Goal: Task Accomplishment & Management: Manage account settings

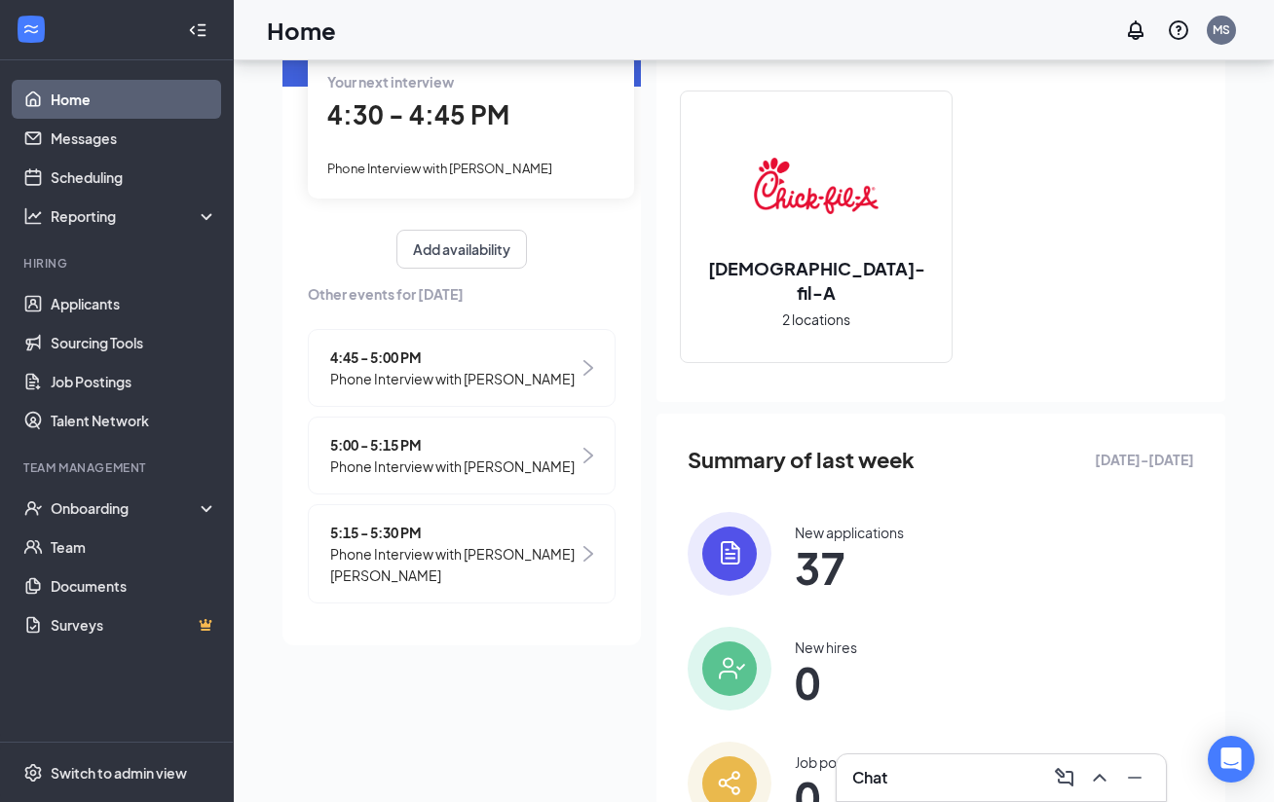
scroll to position [168, 0]
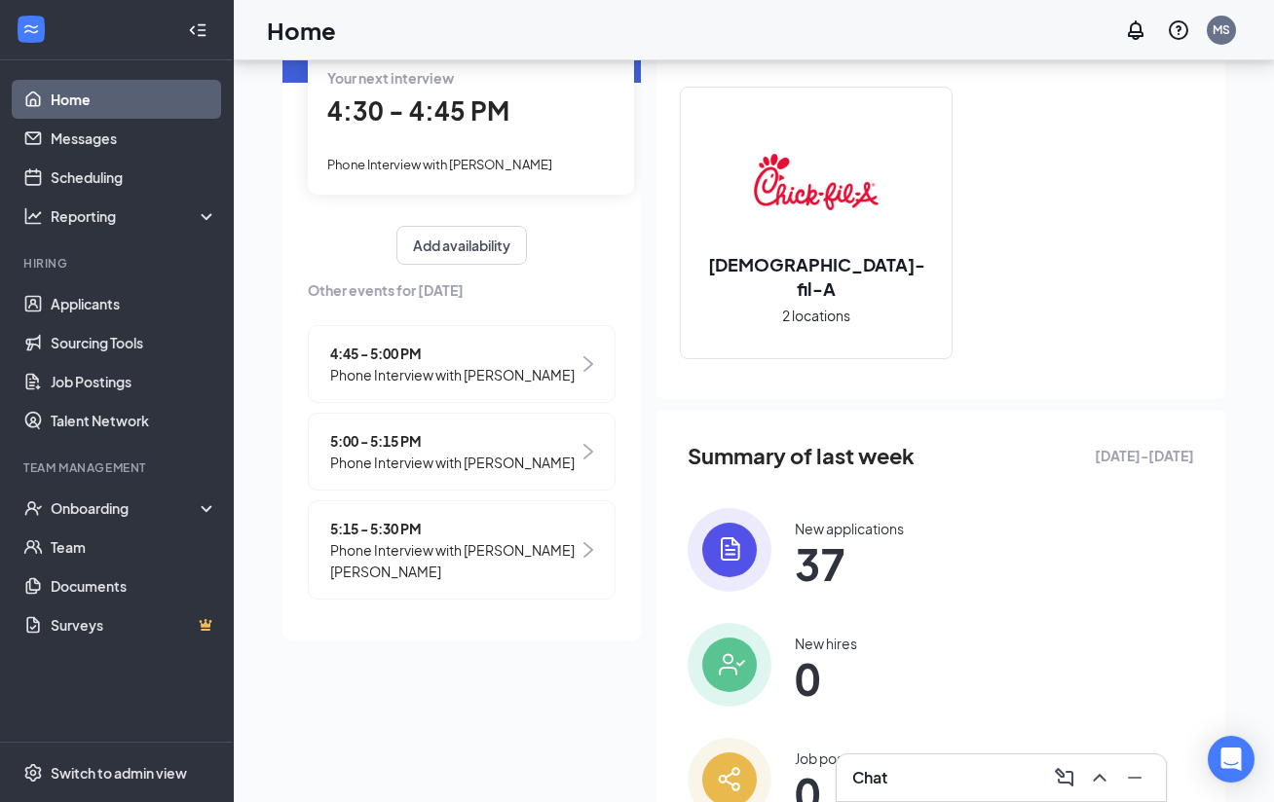
click at [541, 536] on span "5:15 - 5:30 PM" at bounding box center [454, 528] width 248 height 21
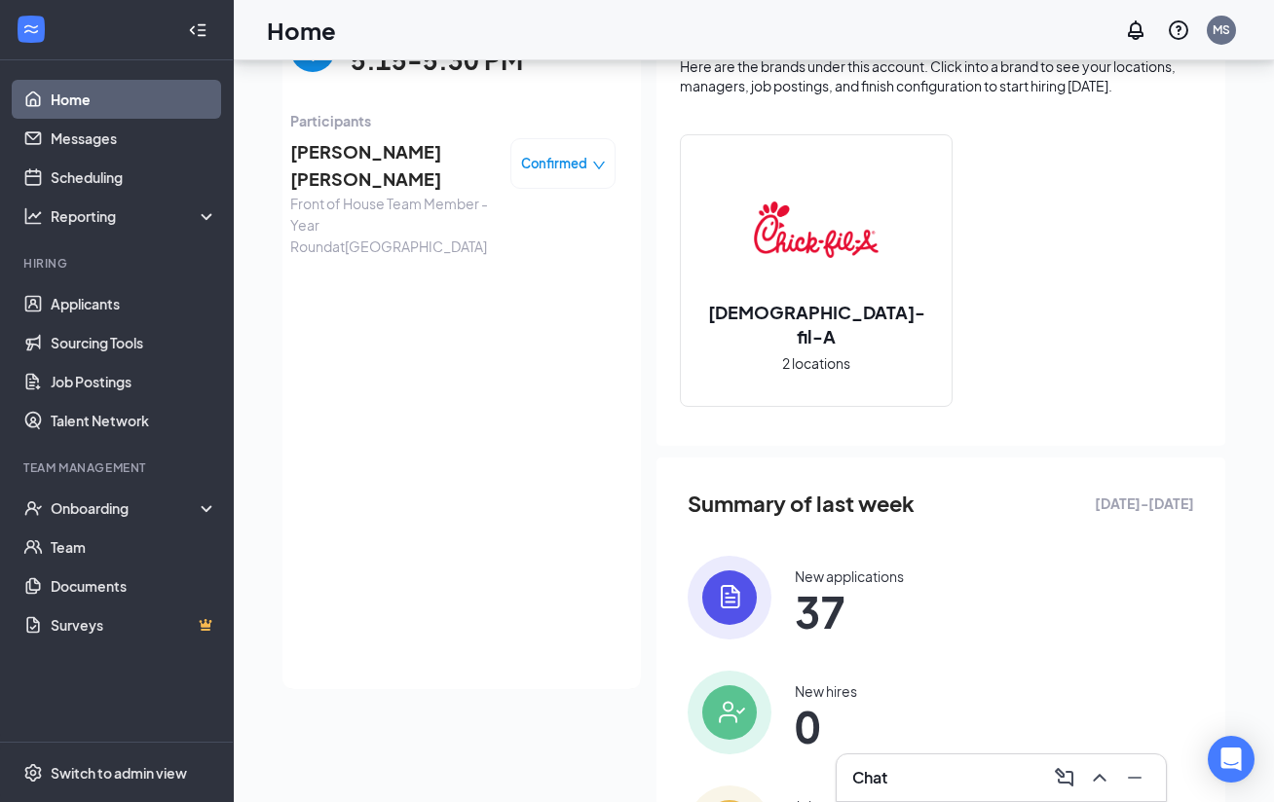
click at [410, 154] on span "[PERSON_NAME] [PERSON_NAME]" at bounding box center [392, 165] width 204 height 55
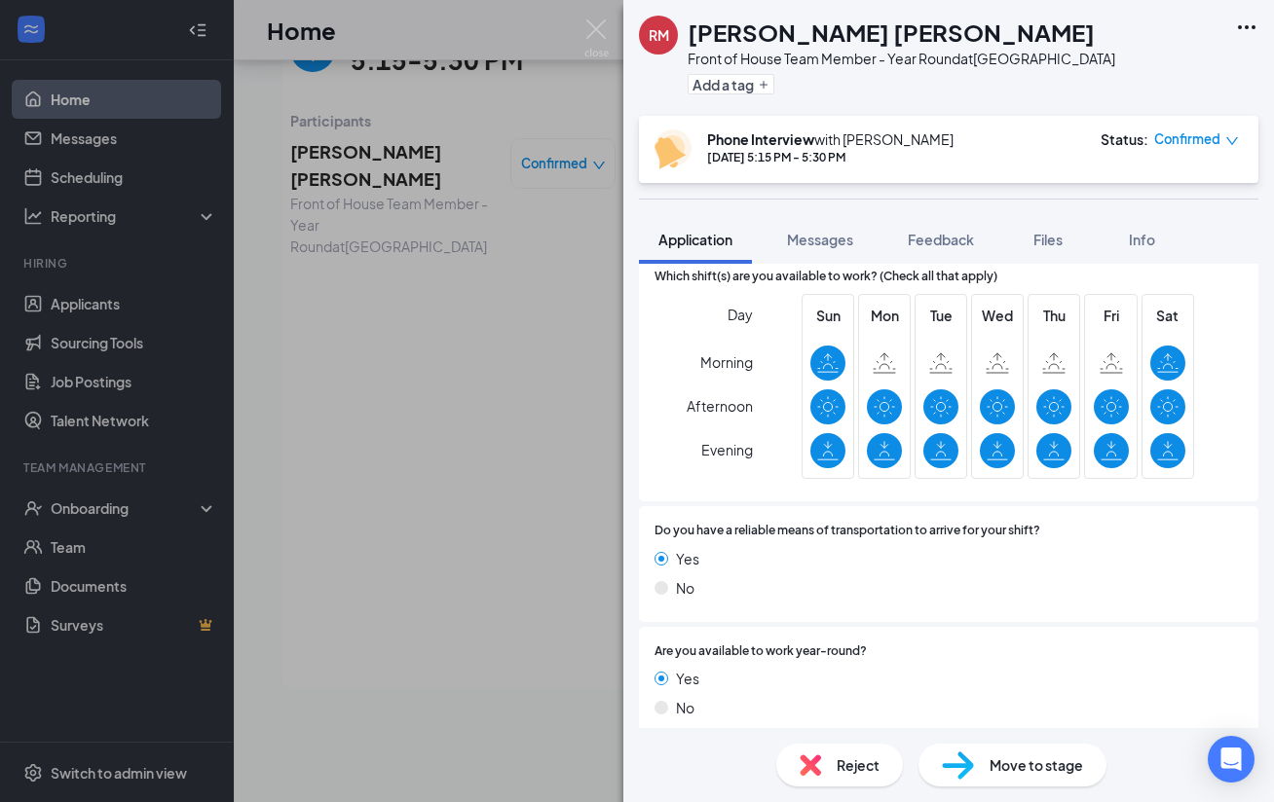
scroll to position [1395, 0]
click at [1218, 140] on span "Confirmed" at bounding box center [1187, 138] width 66 height 19
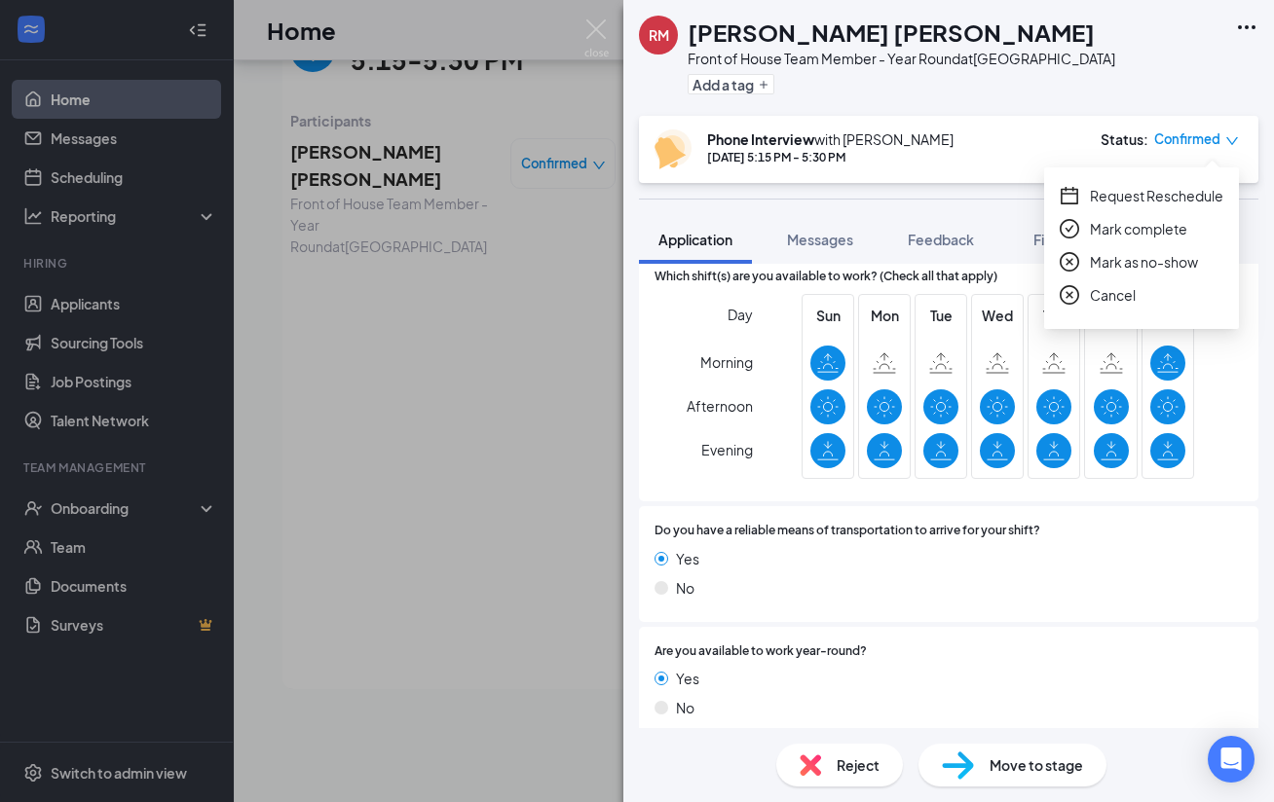
click at [1173, 197] on span "Request Reschedule" at bounding box center [1156, 195] width 133 height 21
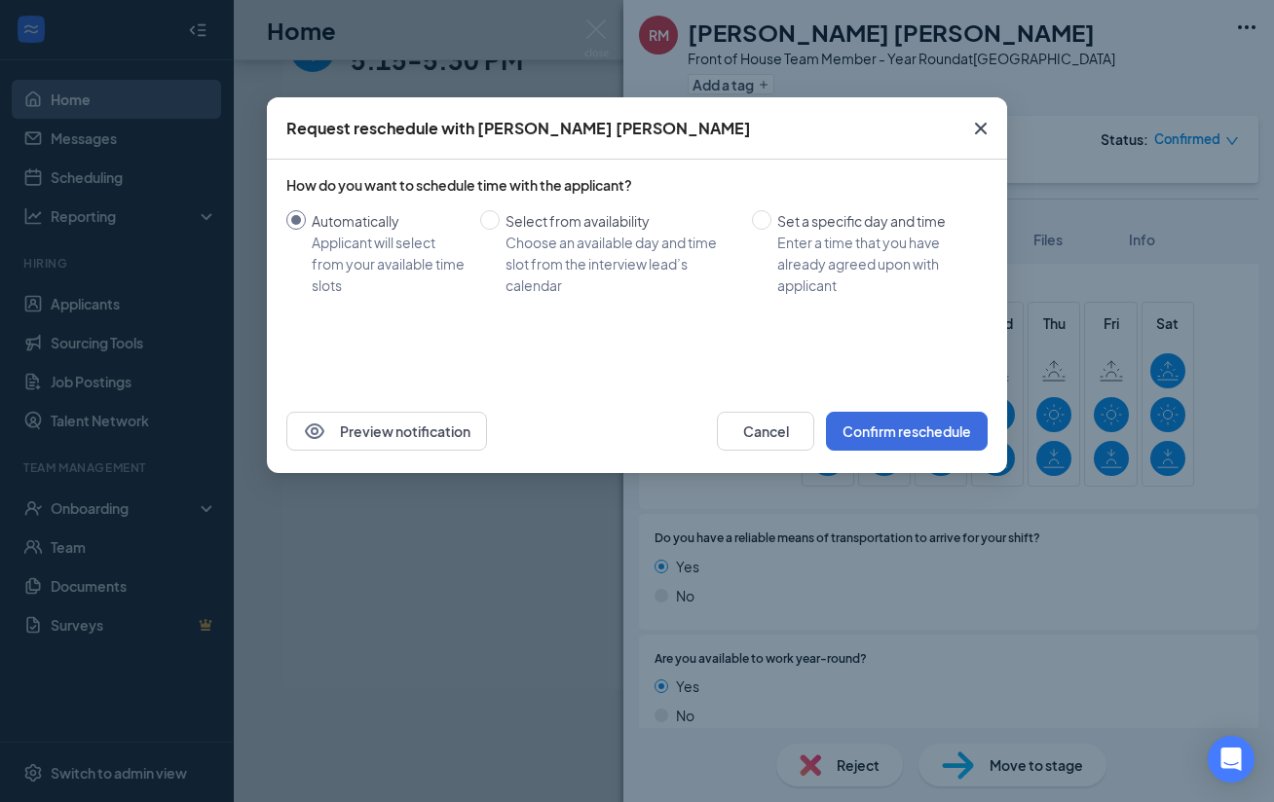
click at [588, 253] on div "Choose an available day and time slot from the interview lead’s calendar" at bounding box center [620, 264] width 231 height 64
click at [499, 230] on input "Select from availability Choose an available day and time slot from the intervi…" at bounding box center [489, 219] width 19 height 19
radio input "true"
radio input "false"
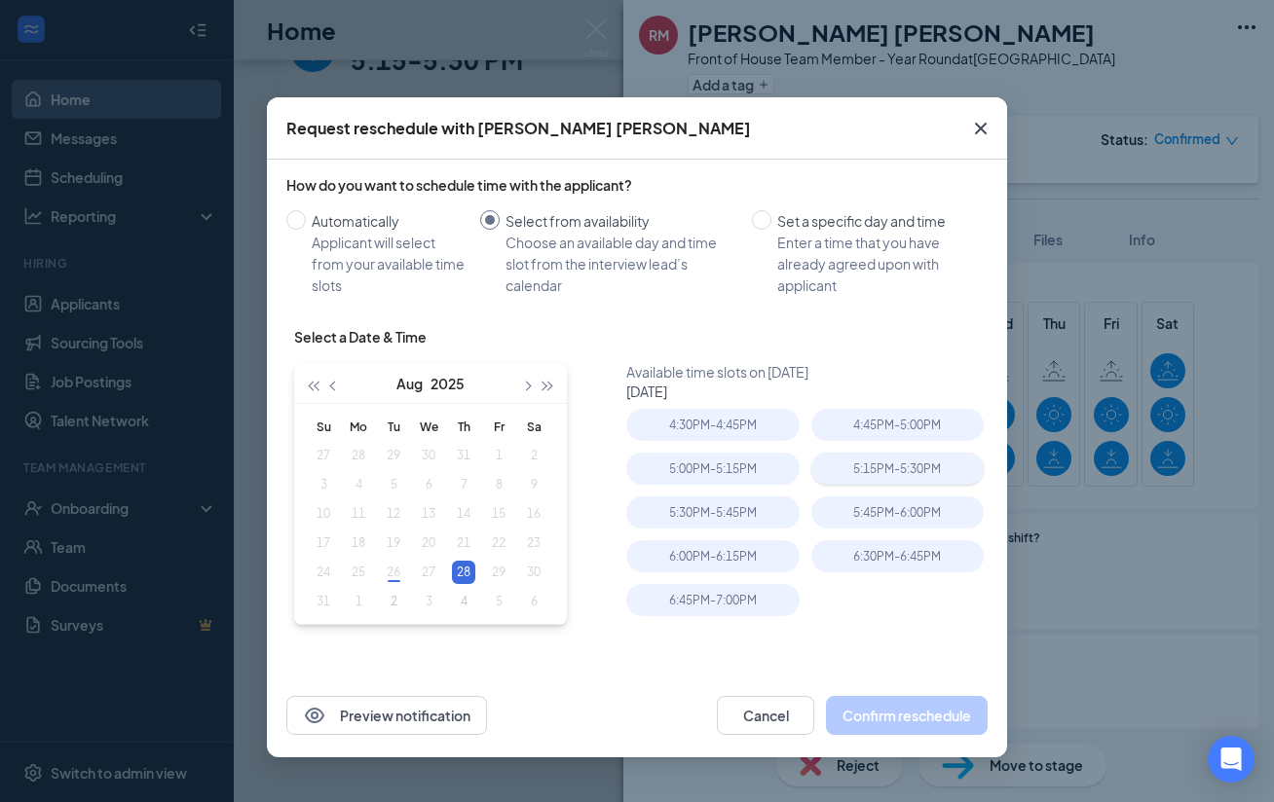
click at [885, 462] on div "5:15PM - 5:30PM" at bounding box center [897, 469] width 172 height 32
click at [905, 718] on button "Confirm reschedule" at bounding box center [907, 715] width 162 height 39
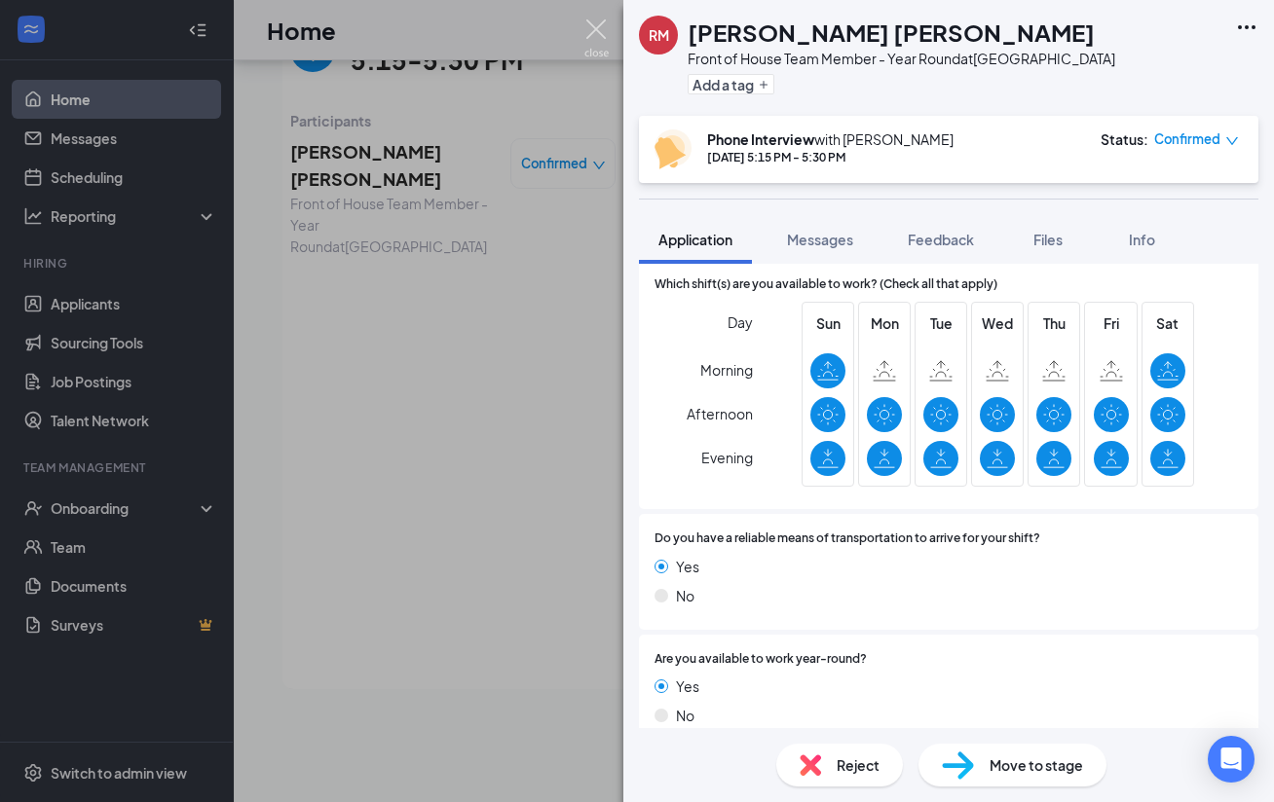
click at [599, 22] on img at bounding box center [596, 38] width 24 height 38
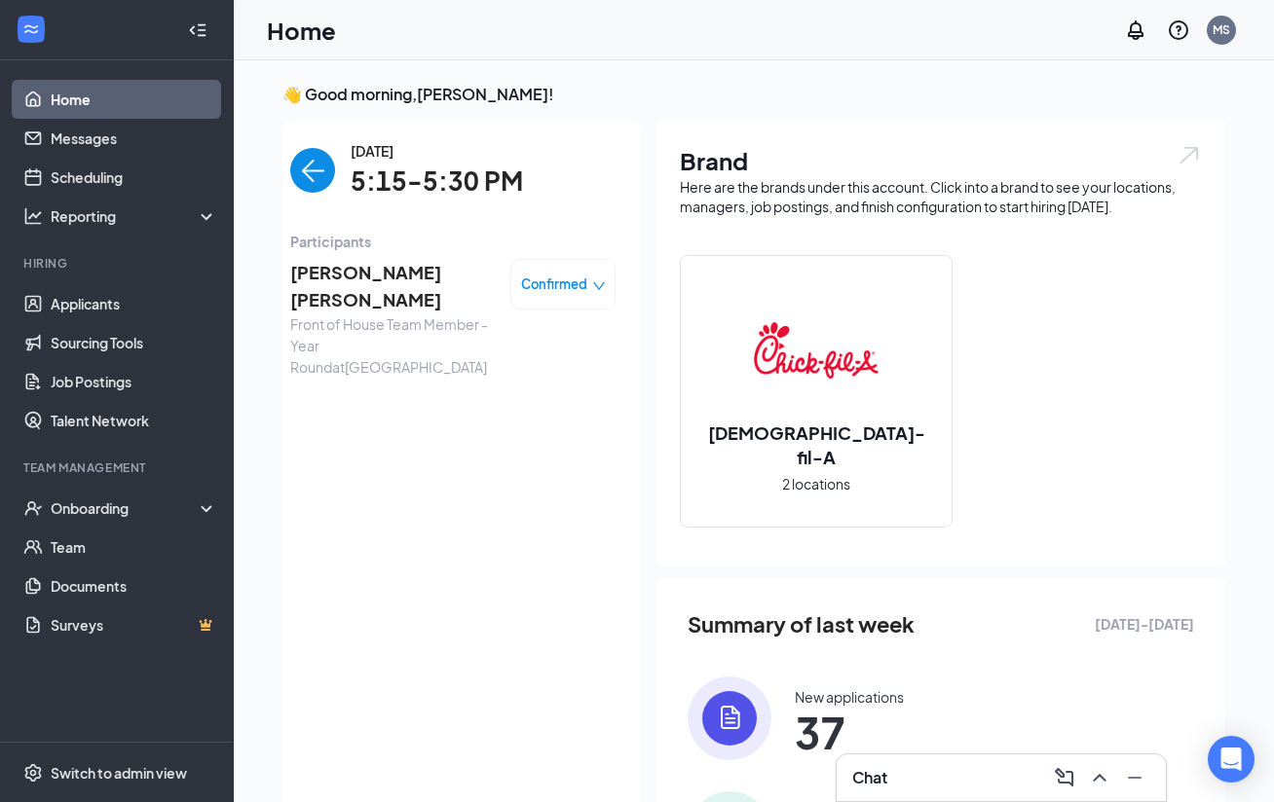
click at [306, 176] on img "back-button" at bounding box center [312, 170] width 45 height 45
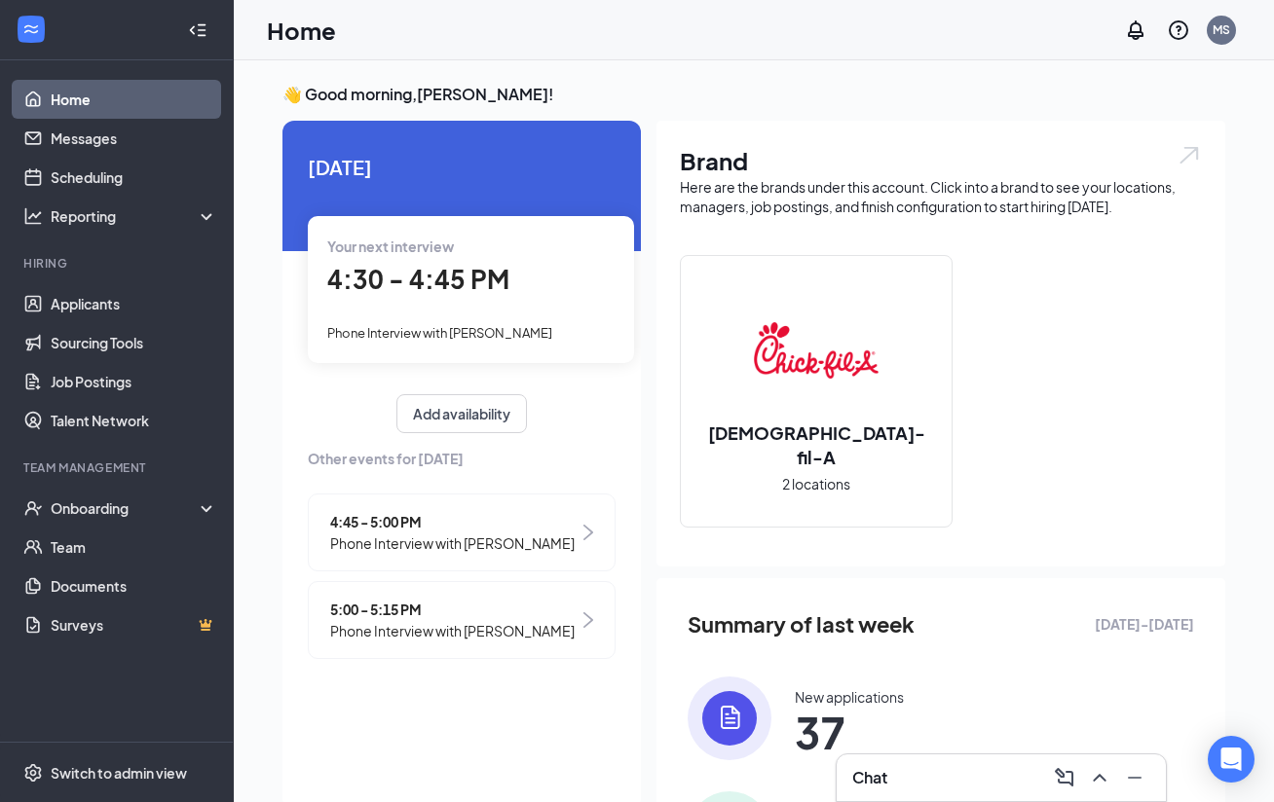
click at [561, 624] on div "5:00 - 5:15 PM Phone Interview with [PERSON_NAME]" at bounding box center [462, 620] width 308 height 78
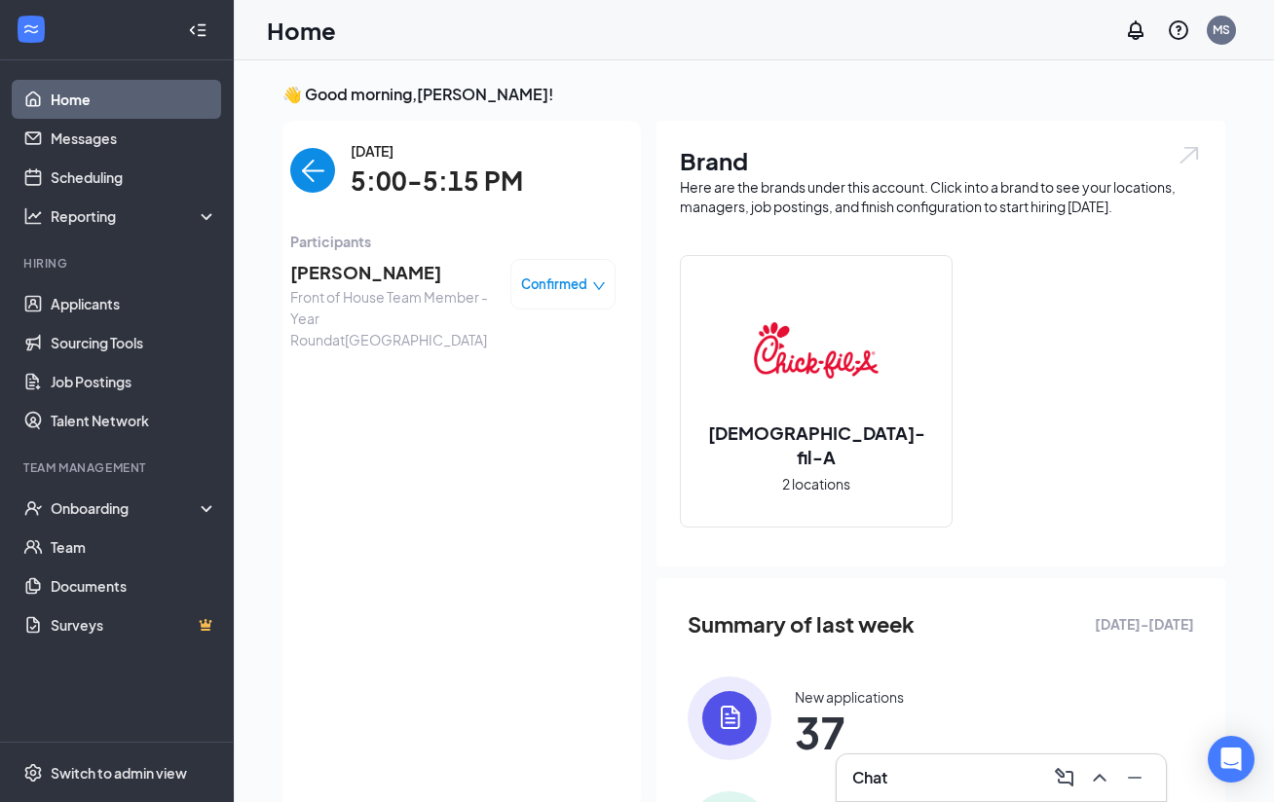
scroll to position [8, 0]
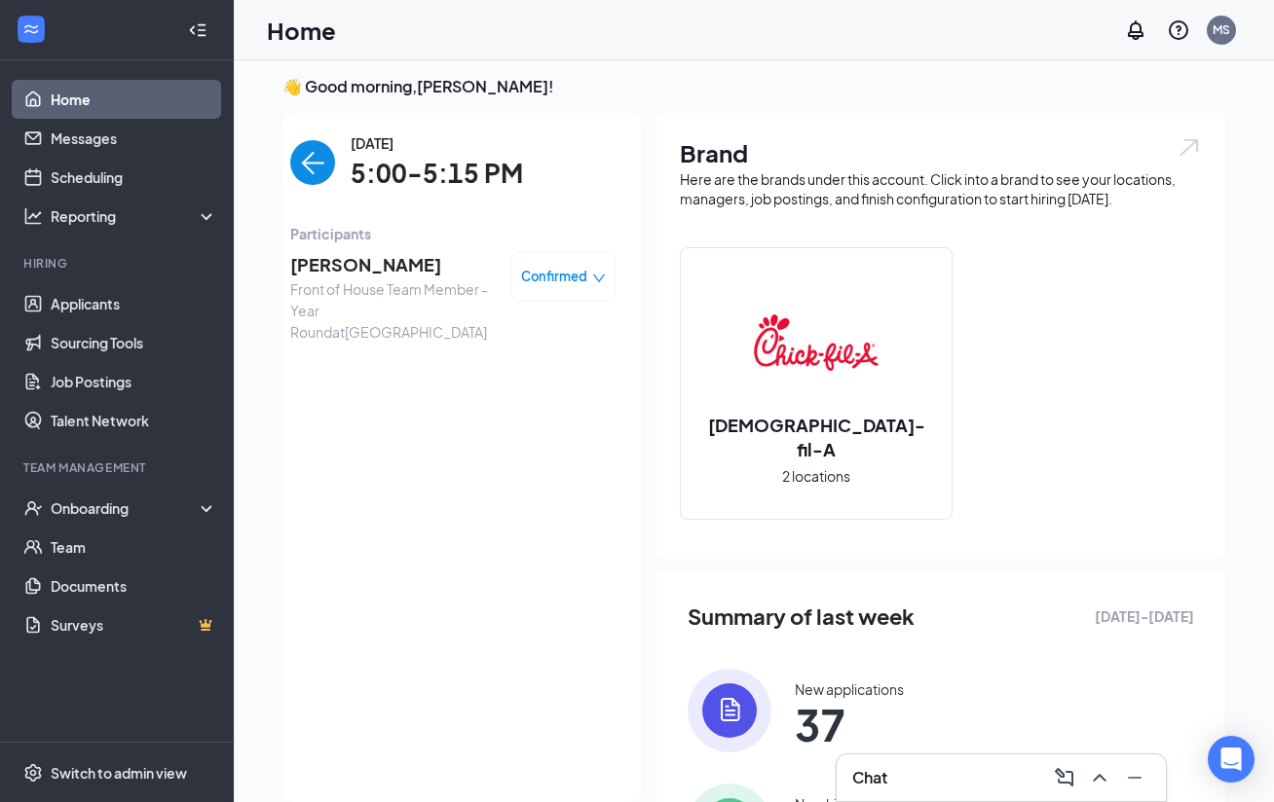
click at [342, 263] on span "[PERSON_NAME]" at bounding box center [392, 264] width 204 height 27
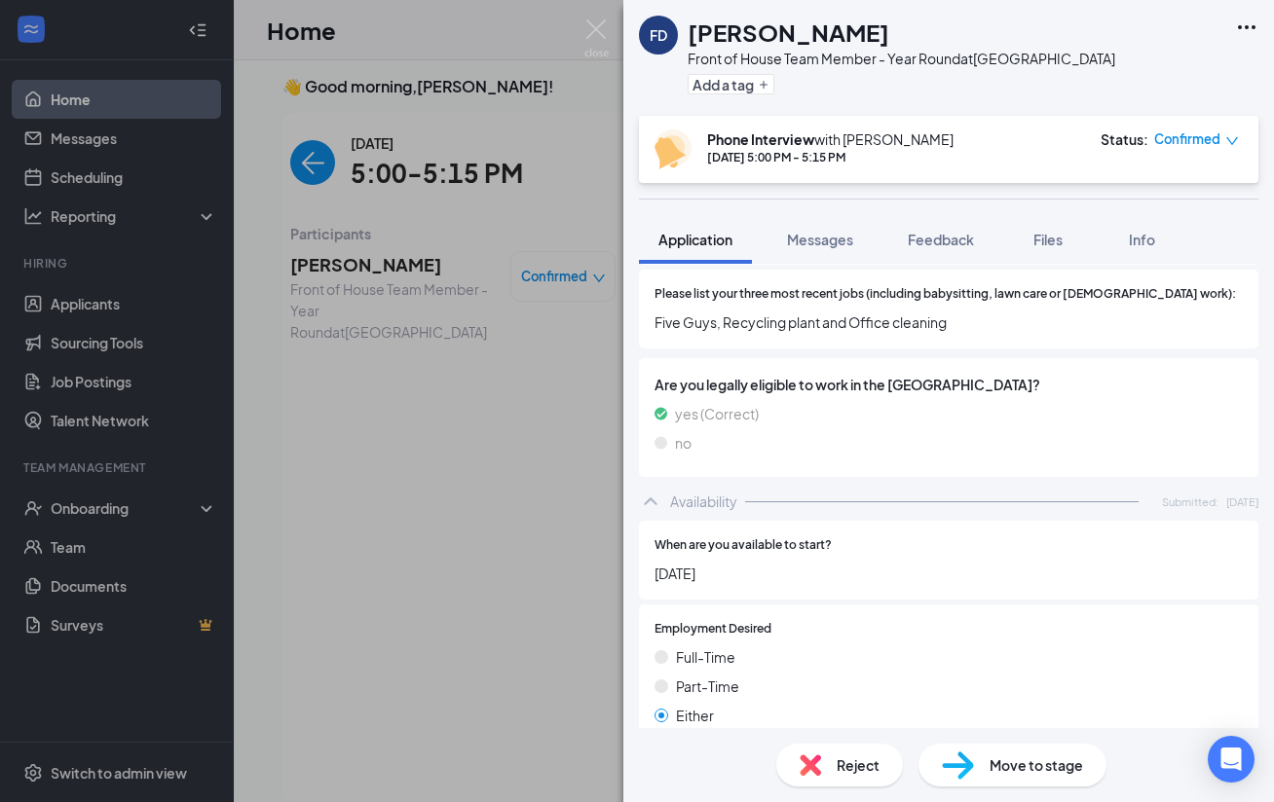
scroll to position [696, 0]
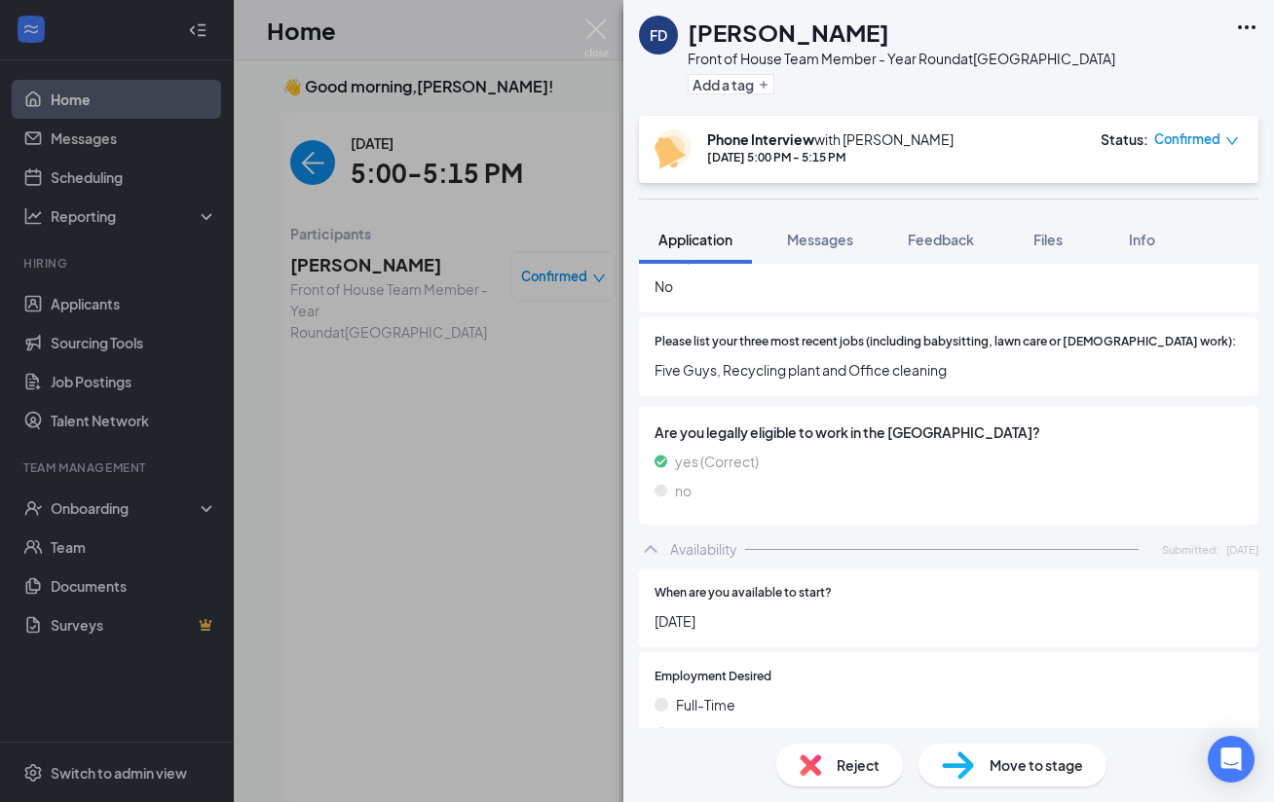
click at [1192, 138] on span "Confirmed" at bounding box center [1187, 138] width 66 height 19
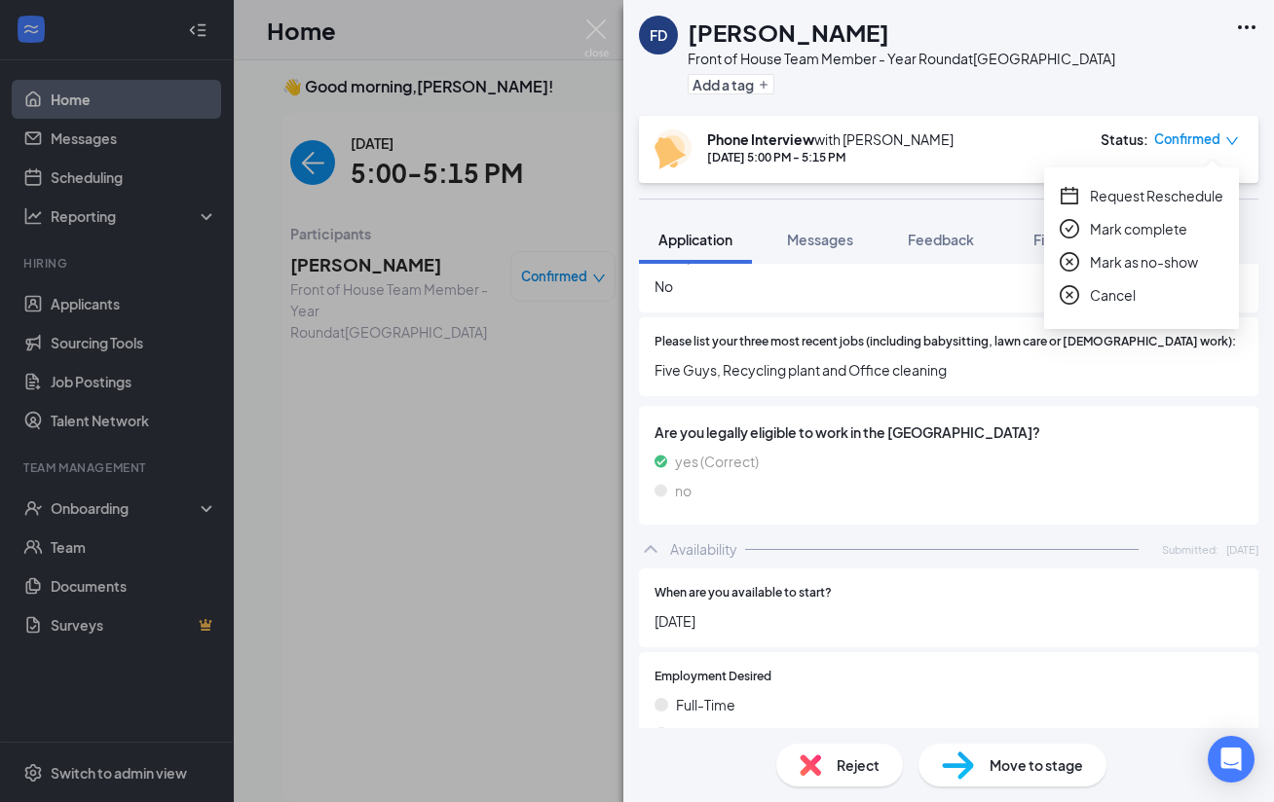
click at [1150, 198] on span "Request Reschedule" at bounding box center [1156, 195] width 133 height 21
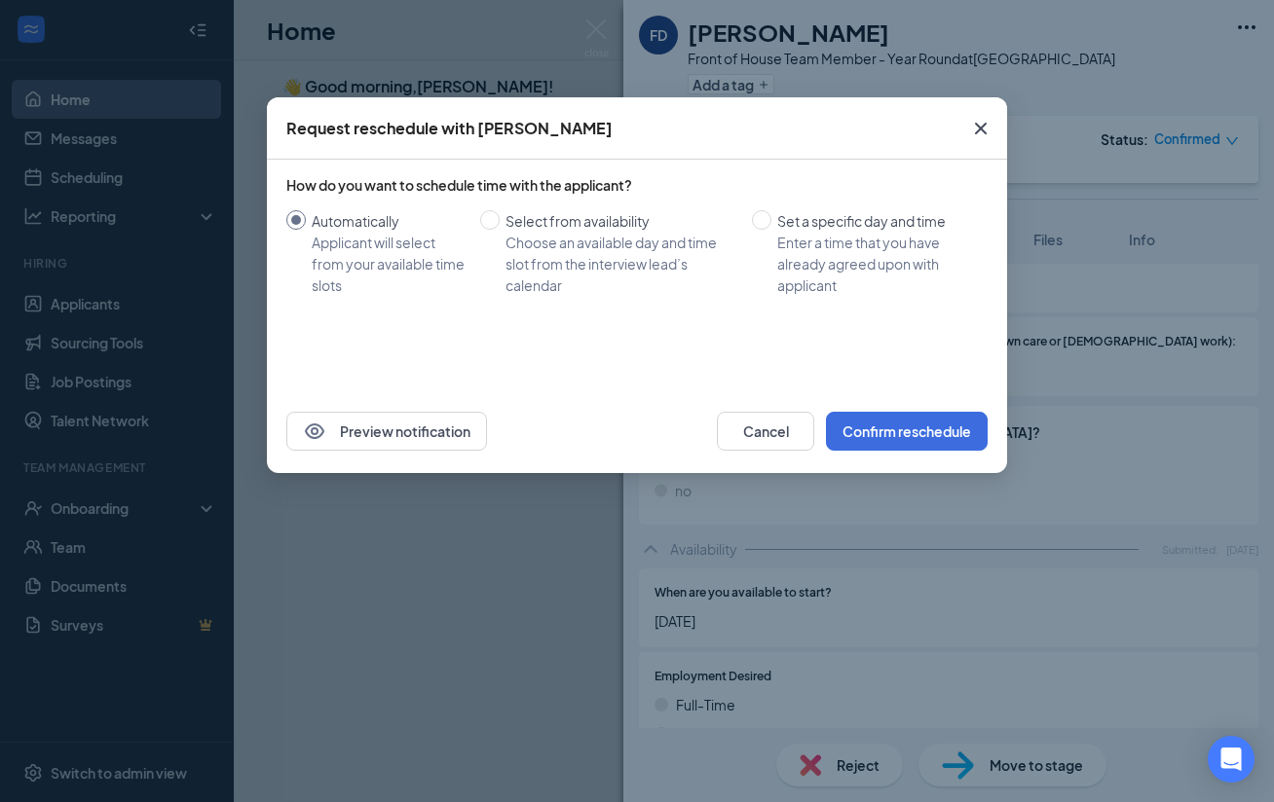
click at [983, 127] on icon "Cross" at bounding box center [980, 128] width 23 height 23
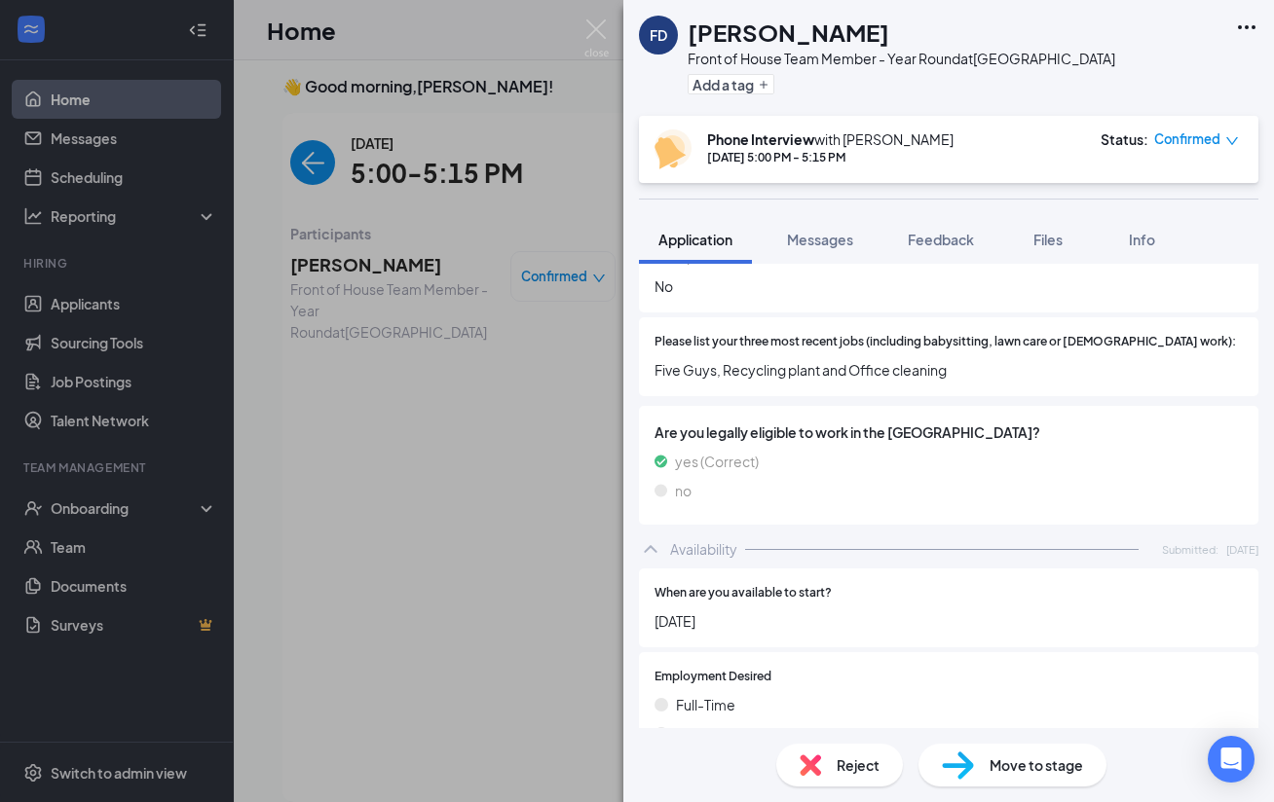
click at [1186, 134] on span "Confirmed" at bounding box center [1187, 138] width 66 height 19
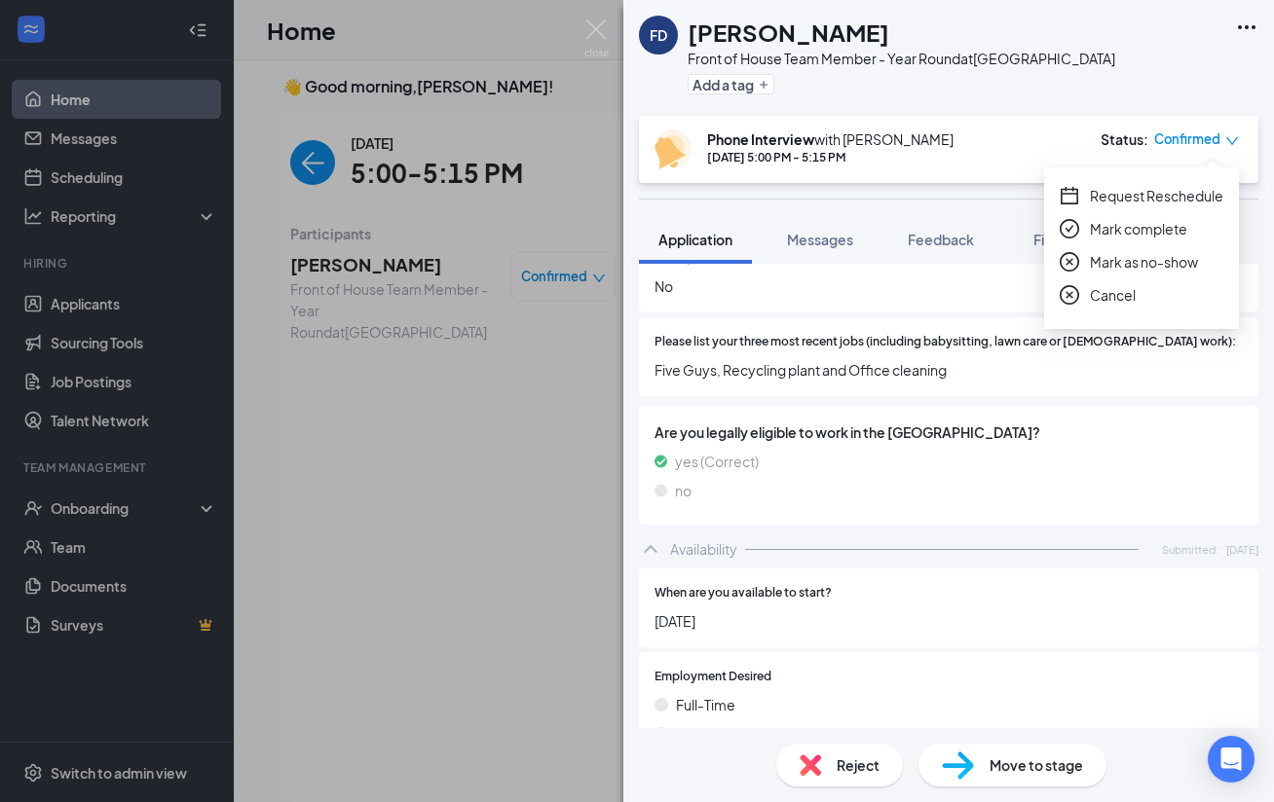
click at [1156, 201] on span "Request Reschedule" at bounding box center [1156, 195] width 133 height 21
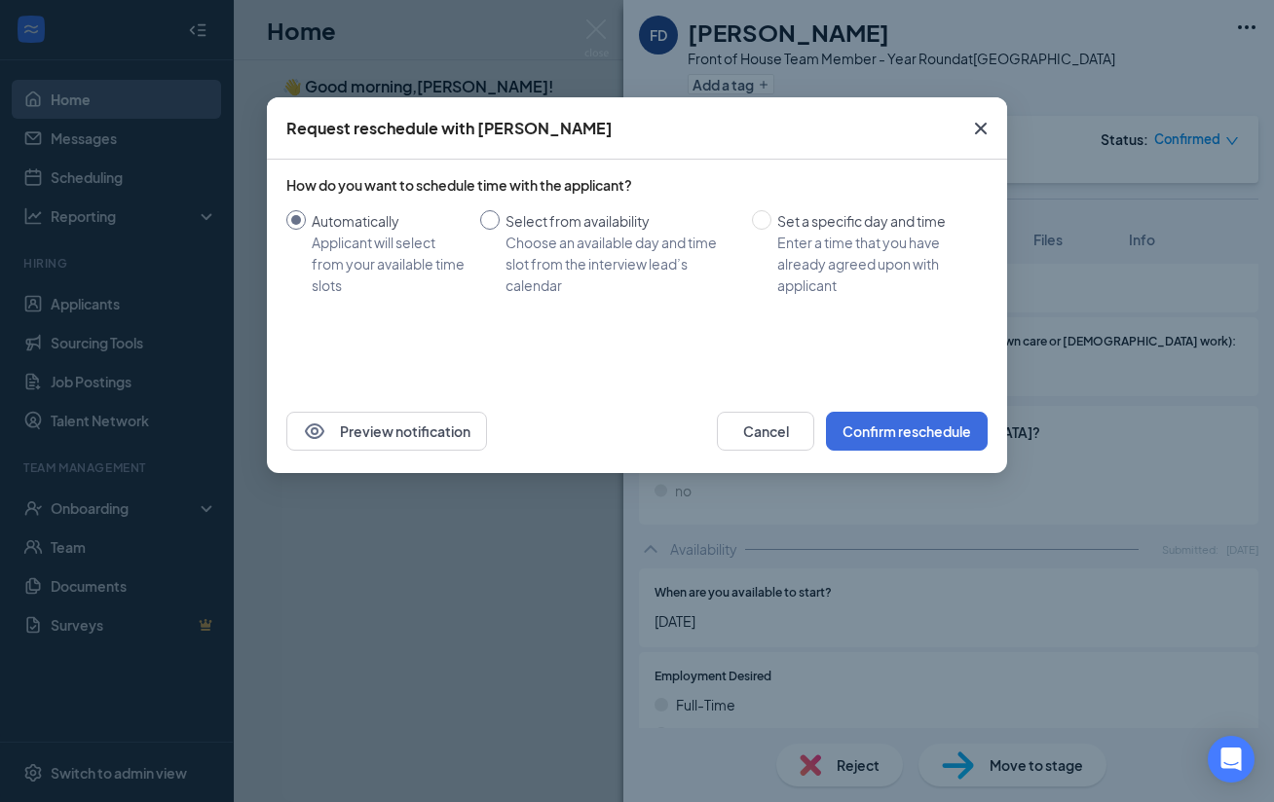
click at [528, 242] on div "Choose an available day and time slot from the interview lead’s calendar" at bounding box center [620, 264] width 231 height 64
click at [499, 230] on input "Select from availability Choose an available day and time slot from the intervi…" at bounding box center [489, 219] width 19 height 19
radio input "true"
radio input "false"
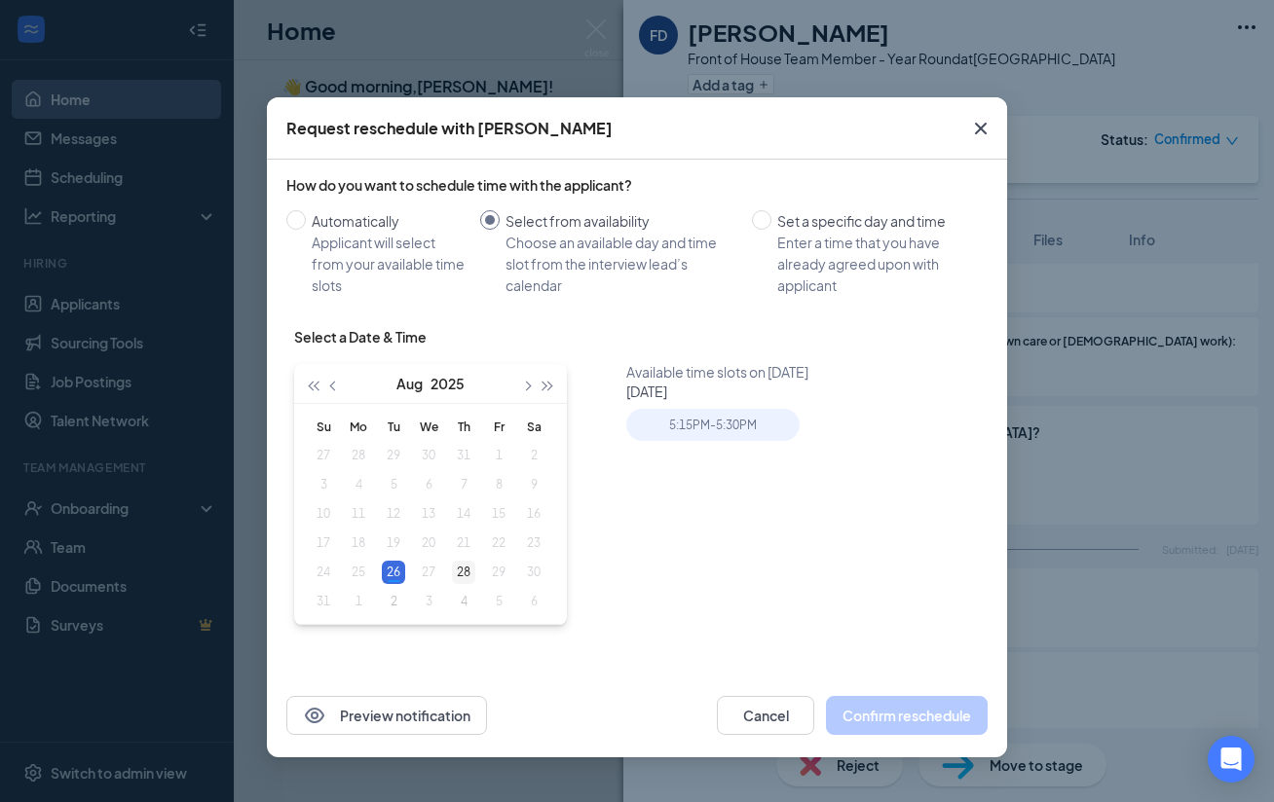
type input "[DATE]"
click at [476, 574] on td "28" at bounding box center [463, 572] width 35 height 29
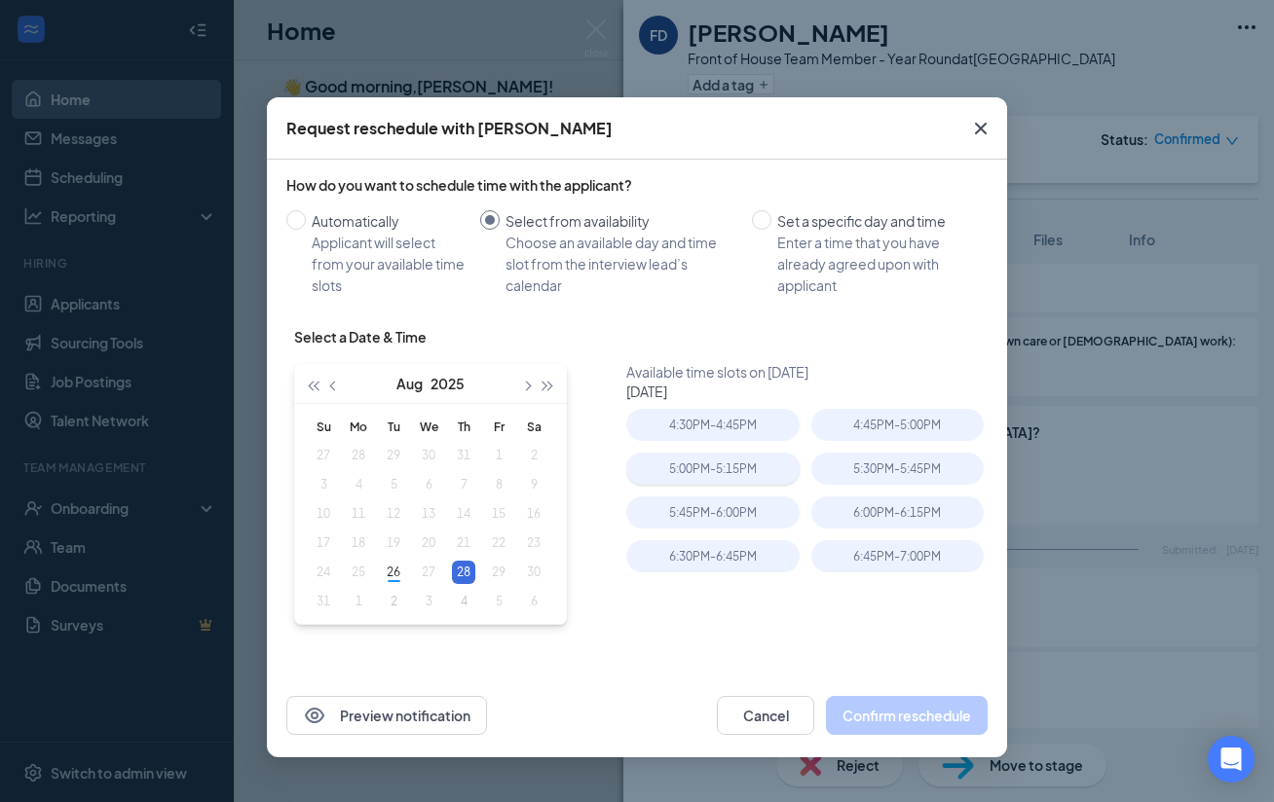
click at [761, 468] on div "5:00PM - 5:15PM" at bounding box center [712, 469] width 172 height 32
click at [946, 723] on button "Confirm reschedule" at bounding box center [907, 715] width 162 height 39
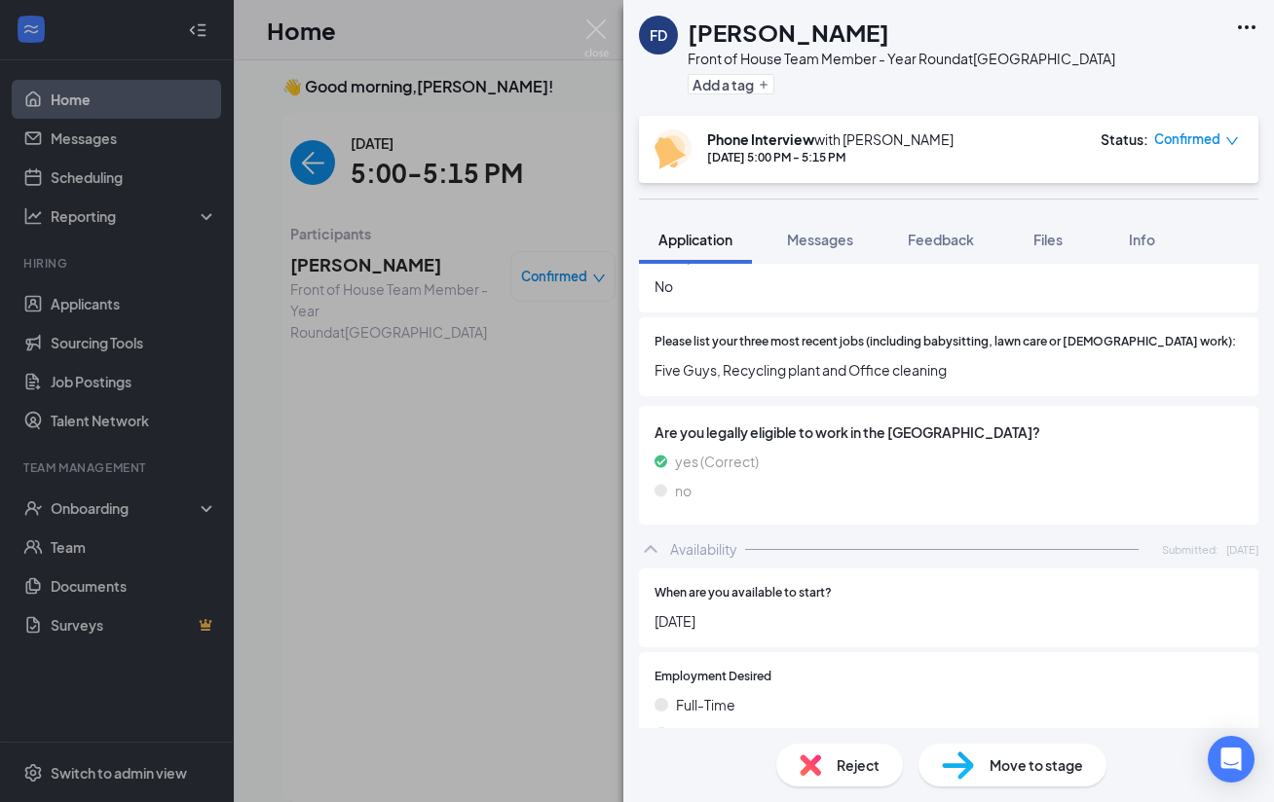
click at [598, 23] on img at bounding box center [596, 38] width 24 height 38
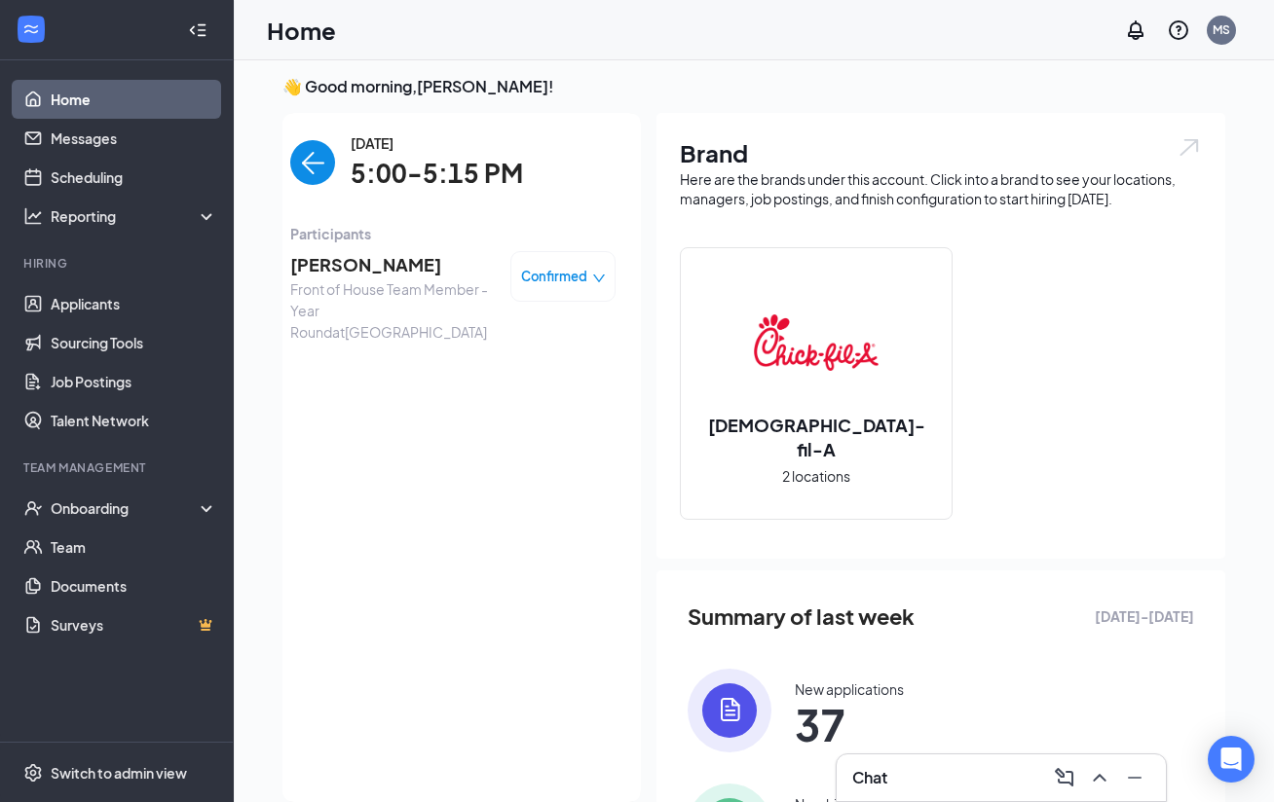
click at [308, 154] on img "back-button" at bounding box center [312, 162] width 45 height 45
